Goal: Contribute content

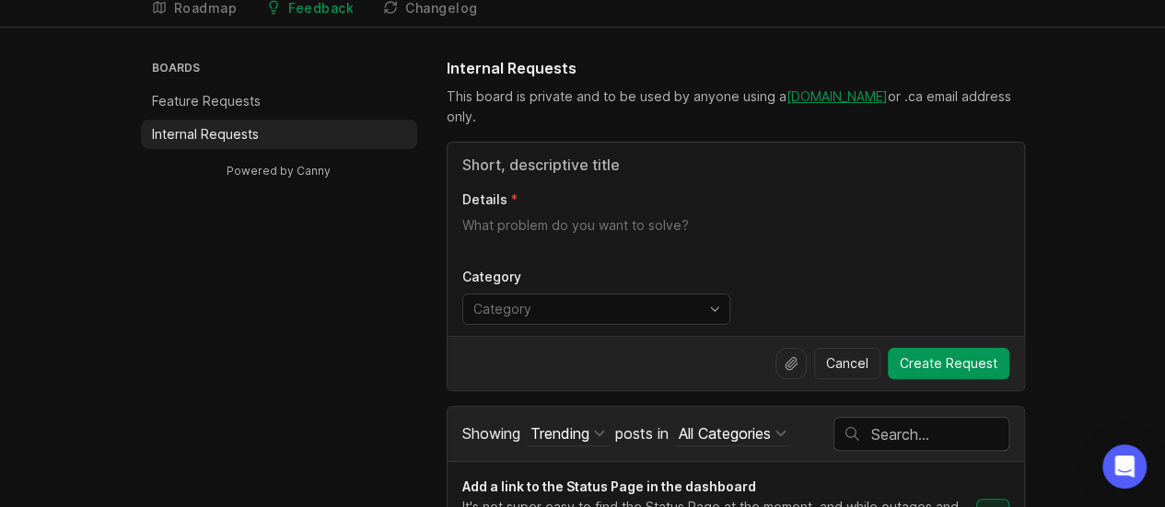
scroll to position [92, 0]
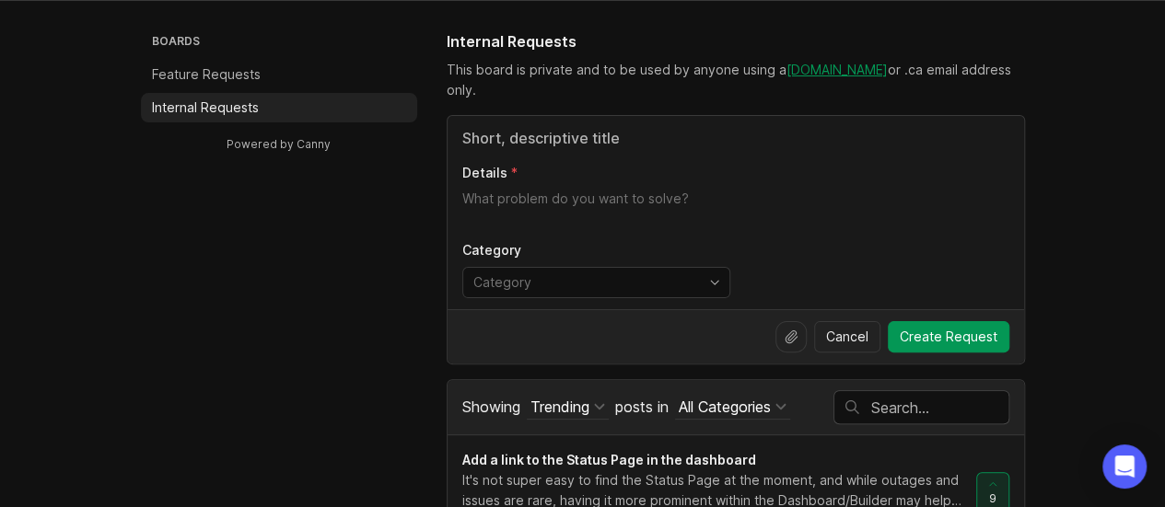
click at [571, 137] on input "Title" at bounding box center [735, 138] width 547 height 22
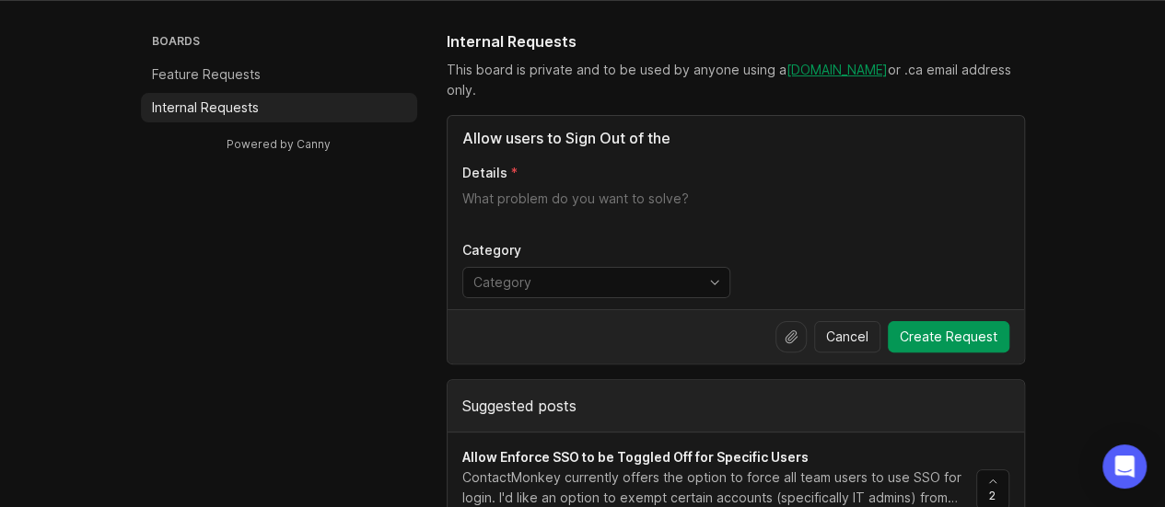
click at [549, 199] on textarea "Details" at bounding box center [735, 208] width 547 height 37
click at [793, 332] on icon at bounding box center [791, 337] width 15 height 15
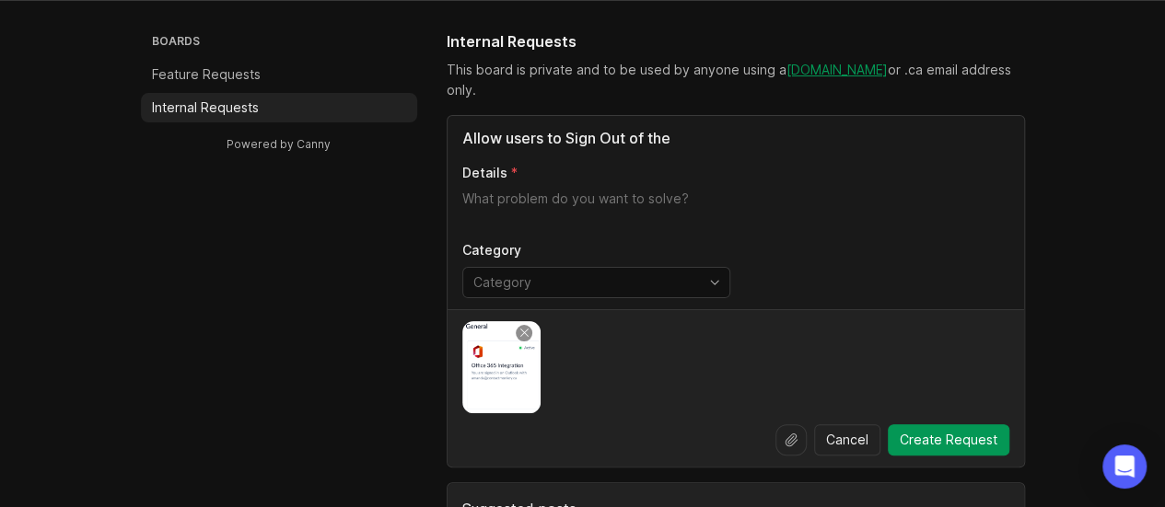
click at [797, 435] on icon at bounding box center [791, 440] width 11 height 12
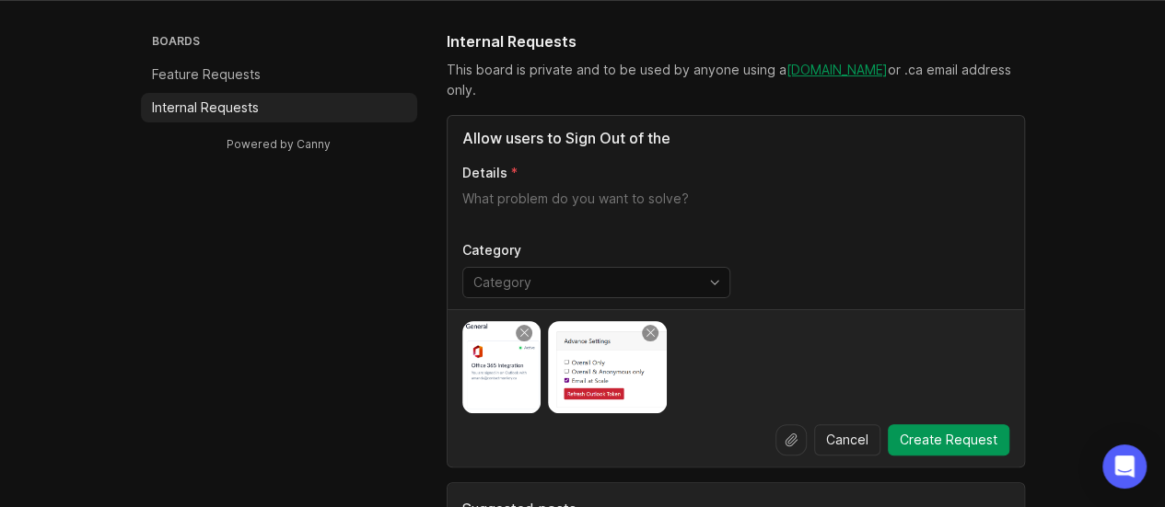
click at [711, 135] on input "Allow users to Sign Out of the" at bounding box center [735, 138] width 547 height 22
click at [691, 137] on input "Allow users to Sign Out of the" at bounding box center [735, 138] width 547 height 22
paste input "Office 365 Integration"
type input "Allow users to Sign Out of the Office 365 Integration"
click at [595, 195] on textarea "Details" at bounding box center [735, 208] width 547 height 37
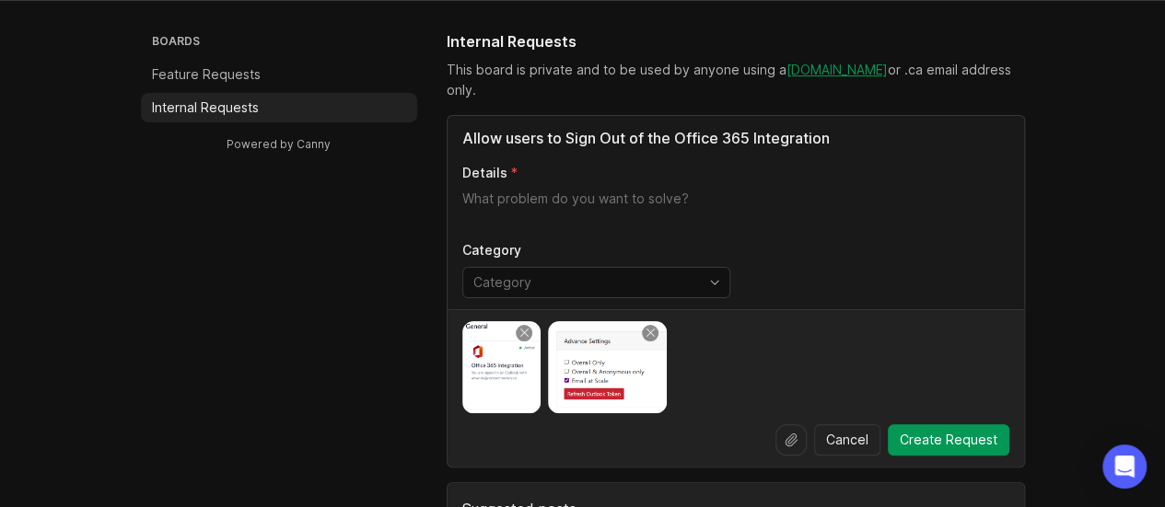
click at [796, 433] on icon at bounding box center [791, 440] width 15 height 15
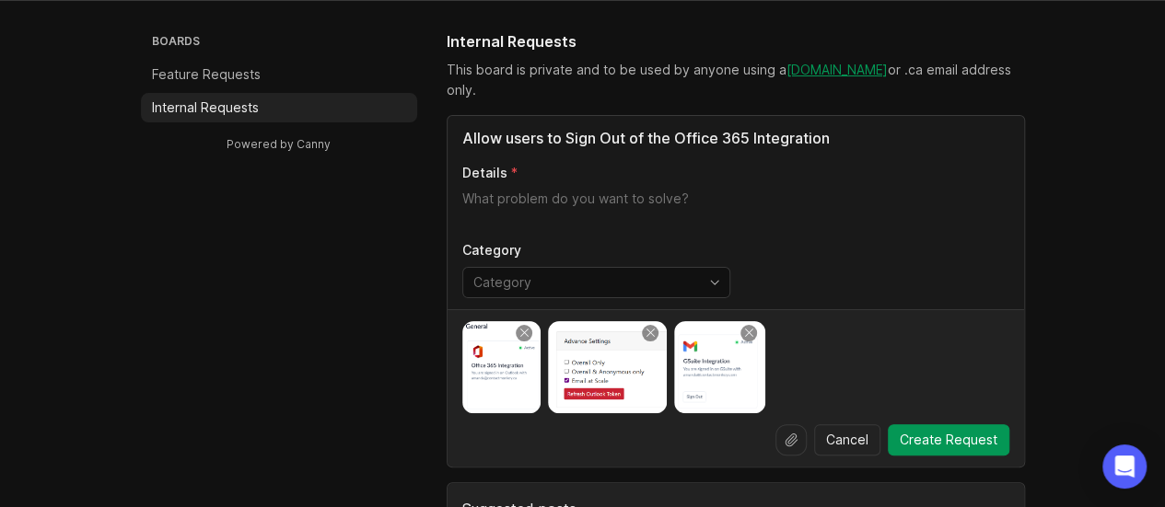
click at [822, 196] on textarea "Details" at bounding box center [735, 208] width 547 height 37
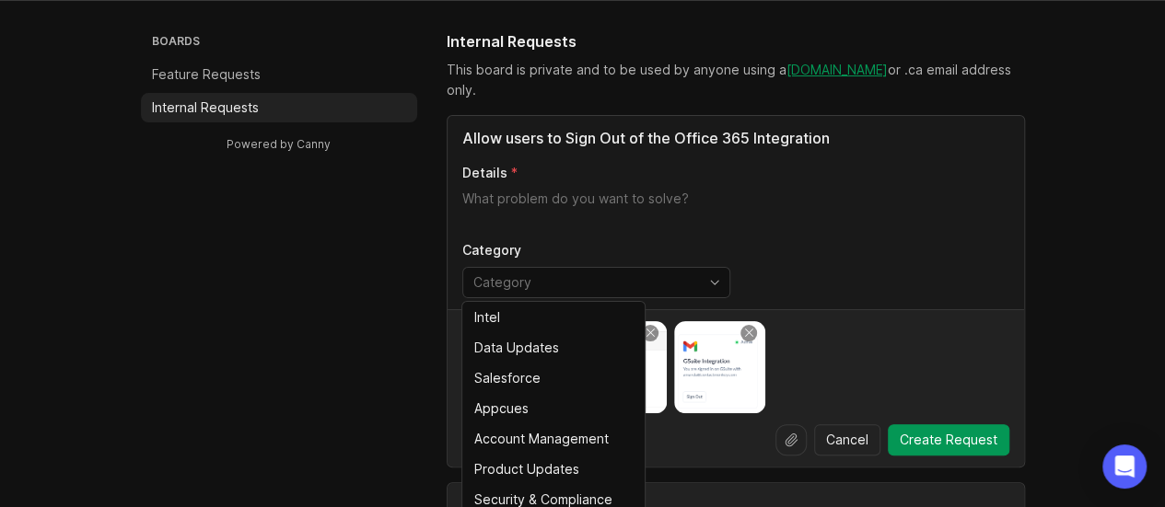
click at [587, 288] on input "toggle menu" at bounding box center [585, 283] width 225 height 20
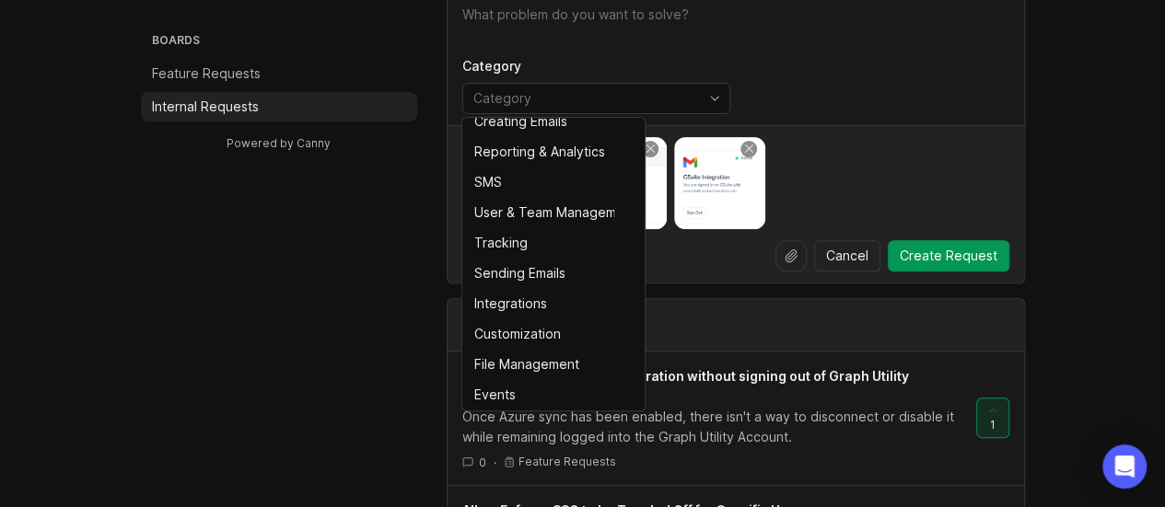
scroll to position [276, 0]
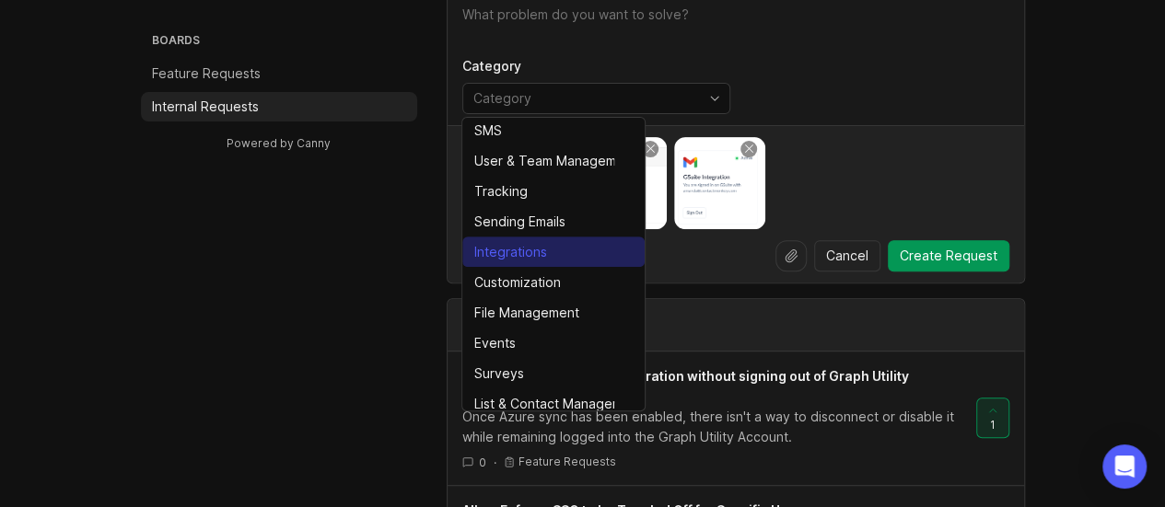
click at [574, 244] on li "Integrations" at bounding box center [553, 252] width 182 height 30
type input "Integrations"
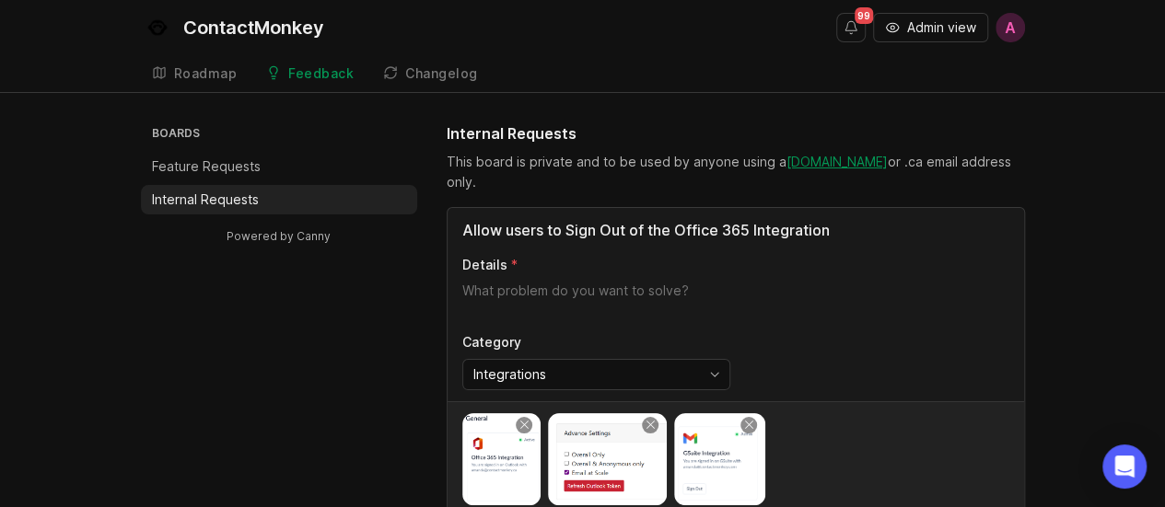
click at [696, 289] on textarea "Details" at bounding box center [735, 300] width 547 height 37
click at [638, 297] on textarea "Details" at bounding box center [735, 300] width 547 height 37
paste textarea "mail_merge_authentication_error"
click at [890, 289] on textarea "When users receive the mail_merge_authentication_error" at bounding box center [735, 300] width 547 height 37
paste textarea "[URL][DOMAIN_NAME]"
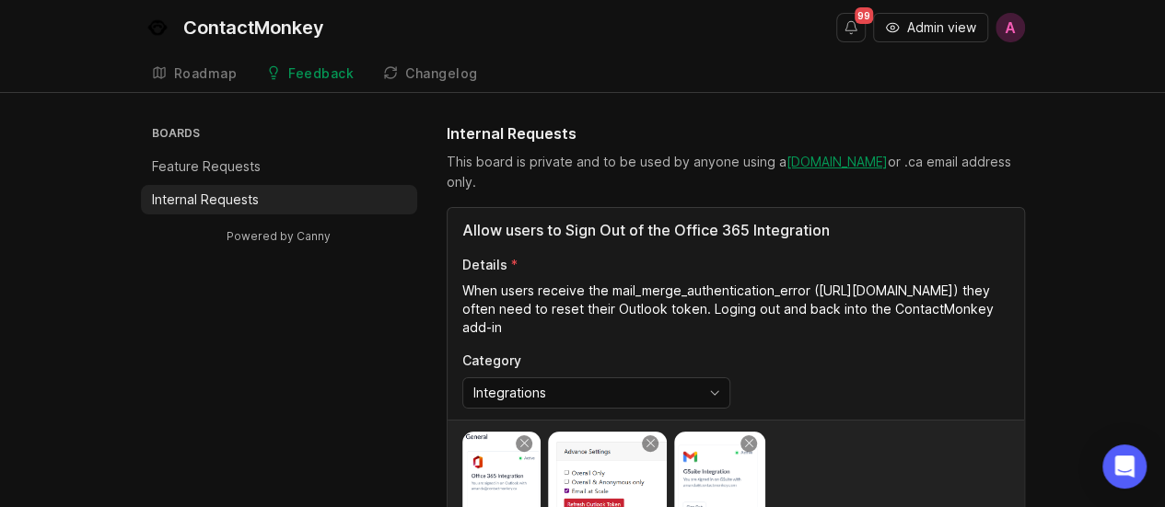
drag, startPoint x: 777, startPoint y: 323, endPoint x: 825, endPoint y: 302, distance: 52.4
click at [777, 323] on textarea "When users receive the mail_merge_authentication_error ([URL][DOMAIN_NAME]) the…" at bounding box center [735, 309] width 547 height 55
click at [919, 327] on textarea "When users receive the mail_merge_authentication_error ([URL][DOMAIN_NAME]) the…" at bounding box center [735, 309] width 547 height 55
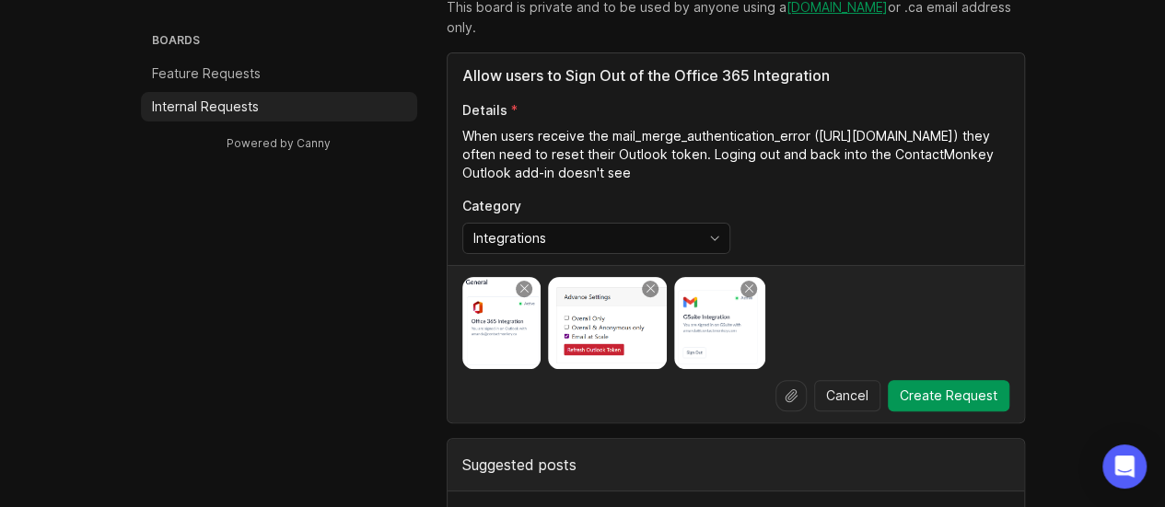
scroll to position [184, 0]
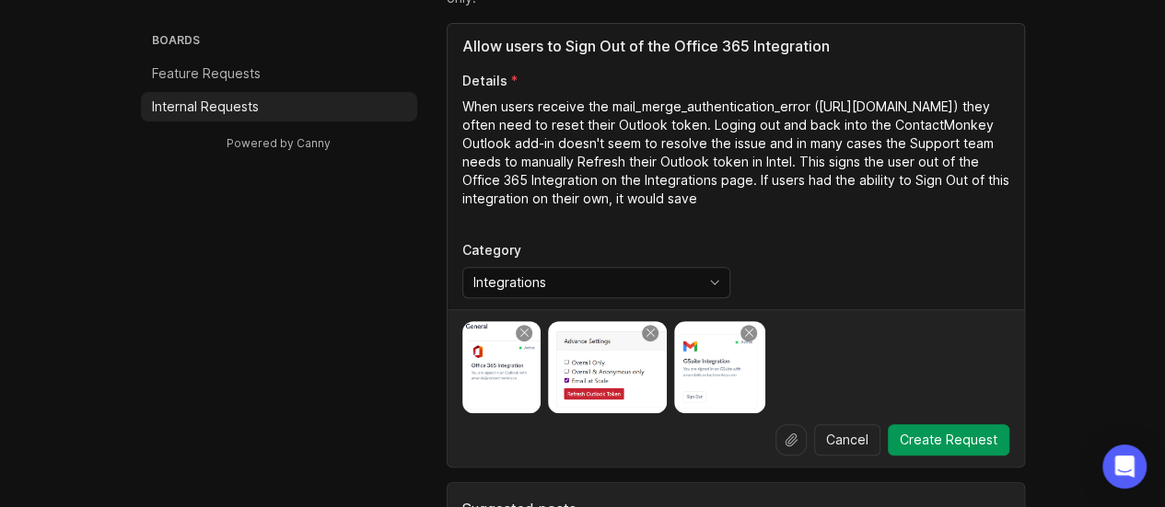
drag, startPoint x: 516, startPoint y: 145, endPoint x: 556, endPoint y: 130, distance: 43.1
click at [516, 145] on textarea "When users receive the mail_merge_authentication_error ([URL][DOMAIN_NAME]) the…" at bounding box center [735, 162] width 547 height 129
click at [575, 216] on textarea "When users receive the mail_merge_authentication_error ([URL][DOMAIN_NAME]) the…" at bounding box center [735, 162] width 547 height 129
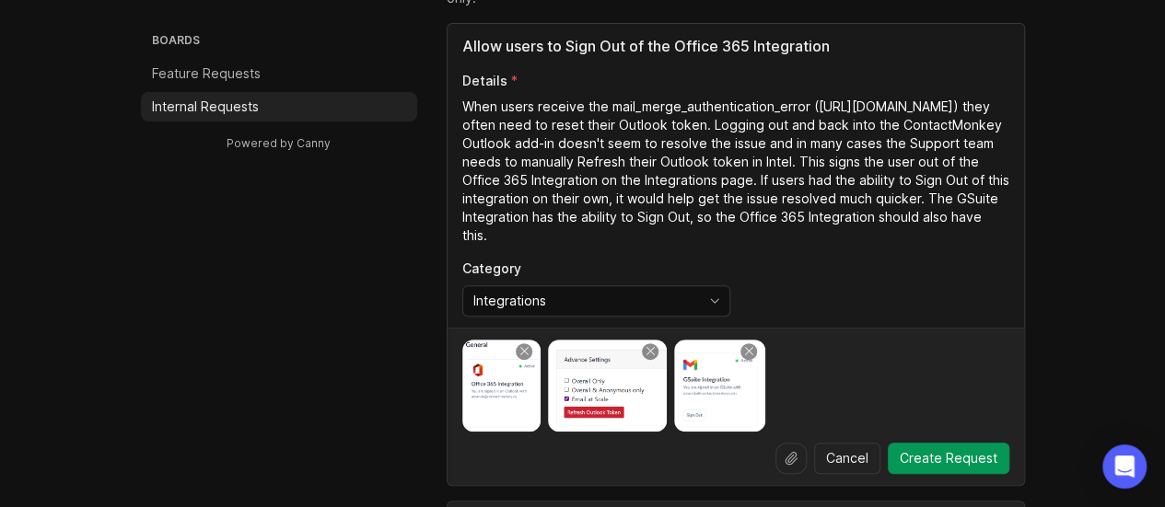
click at [599, 159] on textarea "When users receive the mail_merge_authentication_error ([URL][DOMAIN_NAME]) the…" at bounding box center [735, 171] width 547 height 147
click at [569, 198] on textarea "When users receive the mail_merge_authentication_error ([URL][DOMAIN_NAME]) the…" at bounding box center [735, 171] width 547 height 147
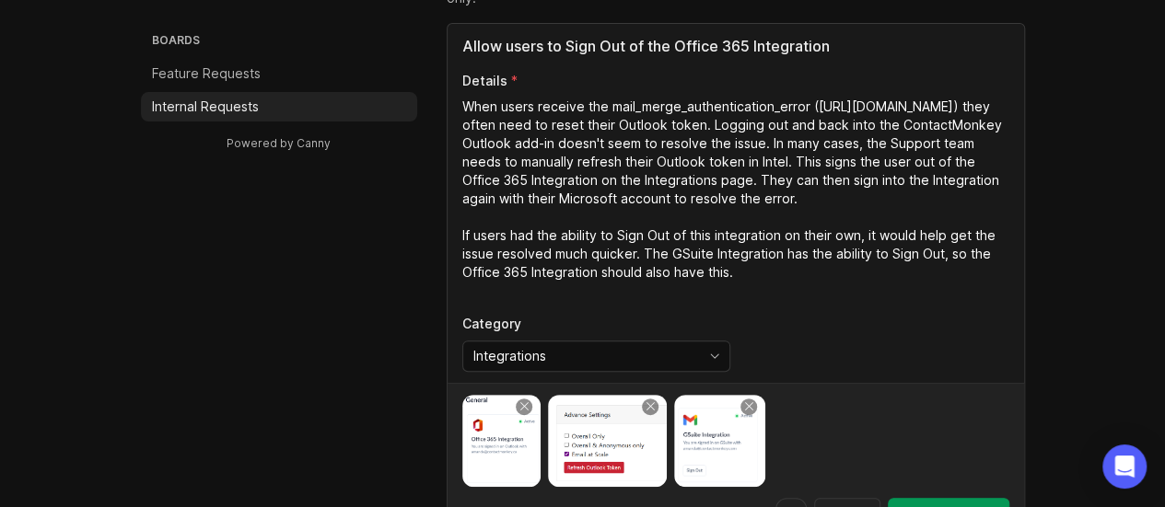
click at [864, 251] on textarea "When users receive the mail_merge_authentication_error ([URL][DOMAIN_NAME]) the…" at bounding box center [735, 199] width 547 height 203
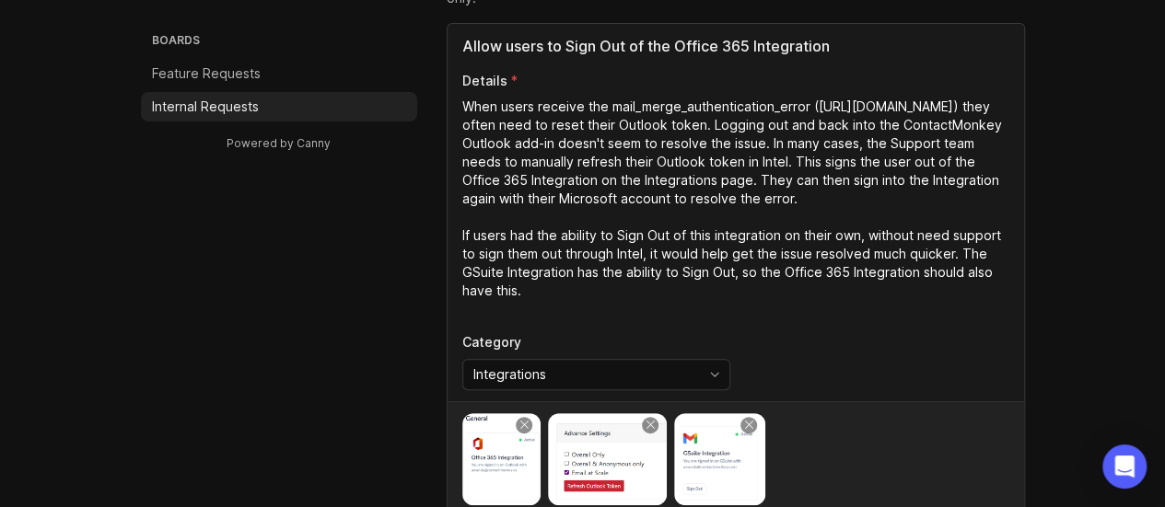
click at [915, 307] on textarea "When users receive the mail_merge_authentication_error ([URL][DOMAIN_NAME]) the…" at bounding box center [735, 208] width 547 height 221
paste textarea "could Sign Out of this integration on their own without needing support to sign…"
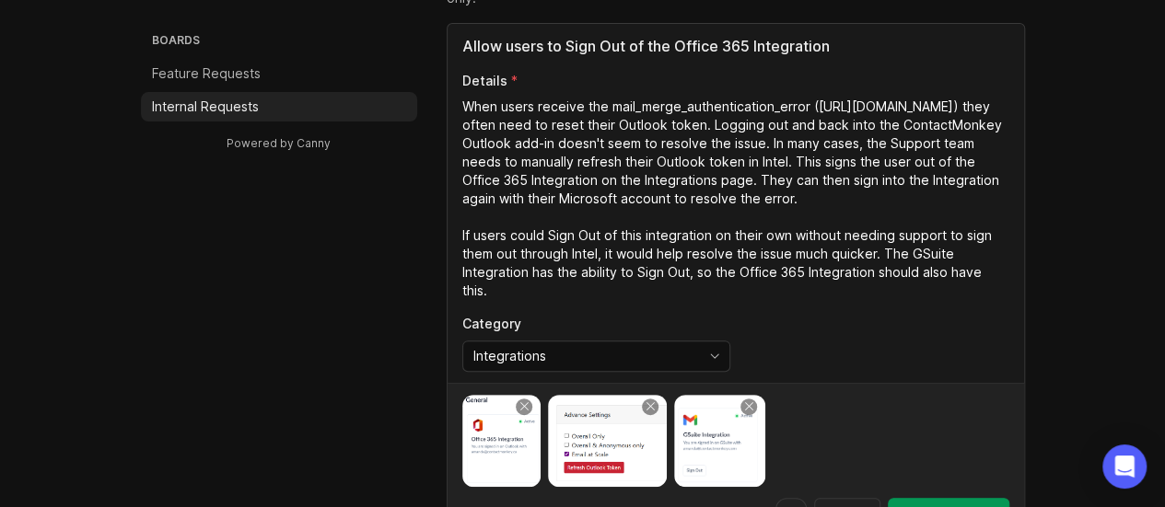
click at [904, 251] on textarea "When users receive the mail_merge_authentication_error ([URL][DOMAIN_NAME]) the…" at bounding box center [735, 199] width 547 height 203
type textarea "When users receive the mail_merge_authentication_error ([URL][DOMAIN_NAME]) the…"
click at [757, 301] on div "Allow users to Sign Out of the Office 365 Integration Details When users receiv…" at bounding box center [736, 203] width 577 height 359
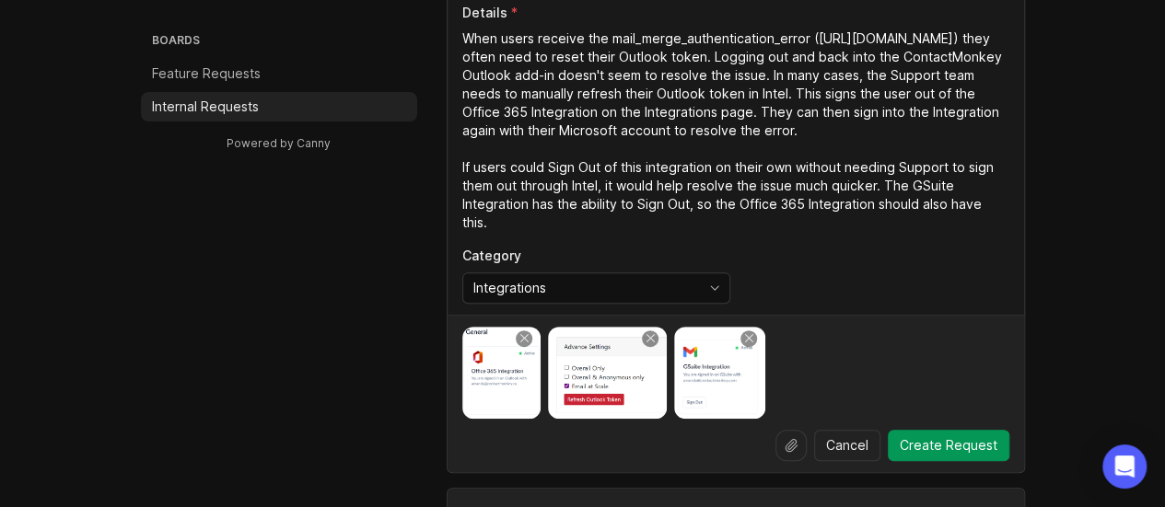
scroll to position [368, 0]
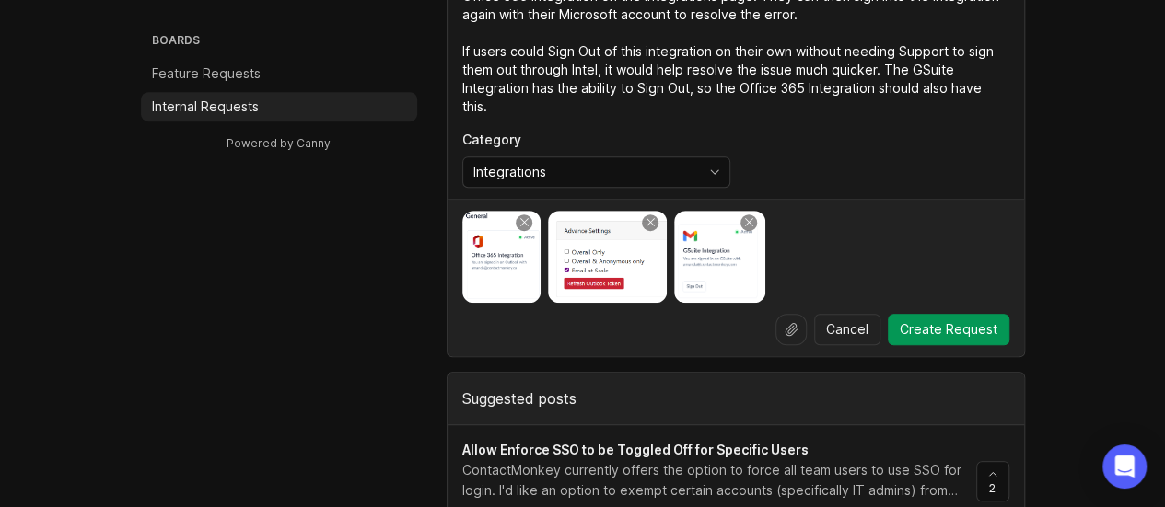
click at [922, 99] on textarea "When users receive the mail_merge_authentication_error ([URL][DOMAIN_NAME]) the…" at bounding box center [735, 14] width 547 height 203
click at [961, 325] on span "Create Request" at bounding box center [949, 329] width 98 height 18
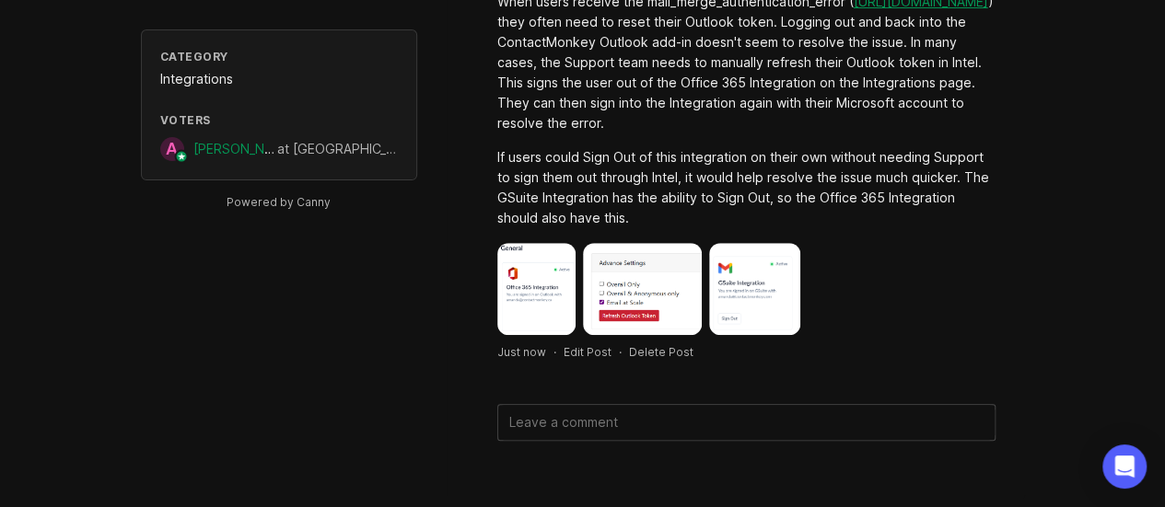
scroll to position [137, 0]
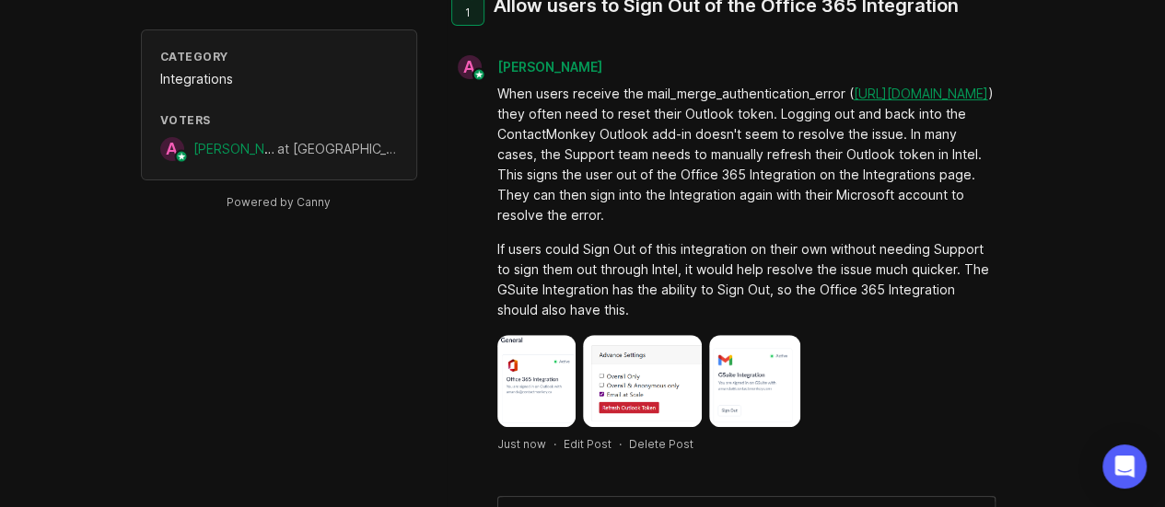
click at [555, 363] on img at bounding box center [536, 381] width 79 height 92
click at [754, 388] on img at bounding box center [754, 381] width 91 height 92
click at [540, 371] on img at bounding box center [536, 381] width 79 height 92
